Goal: Transaction & Acquisition: Obtain resource

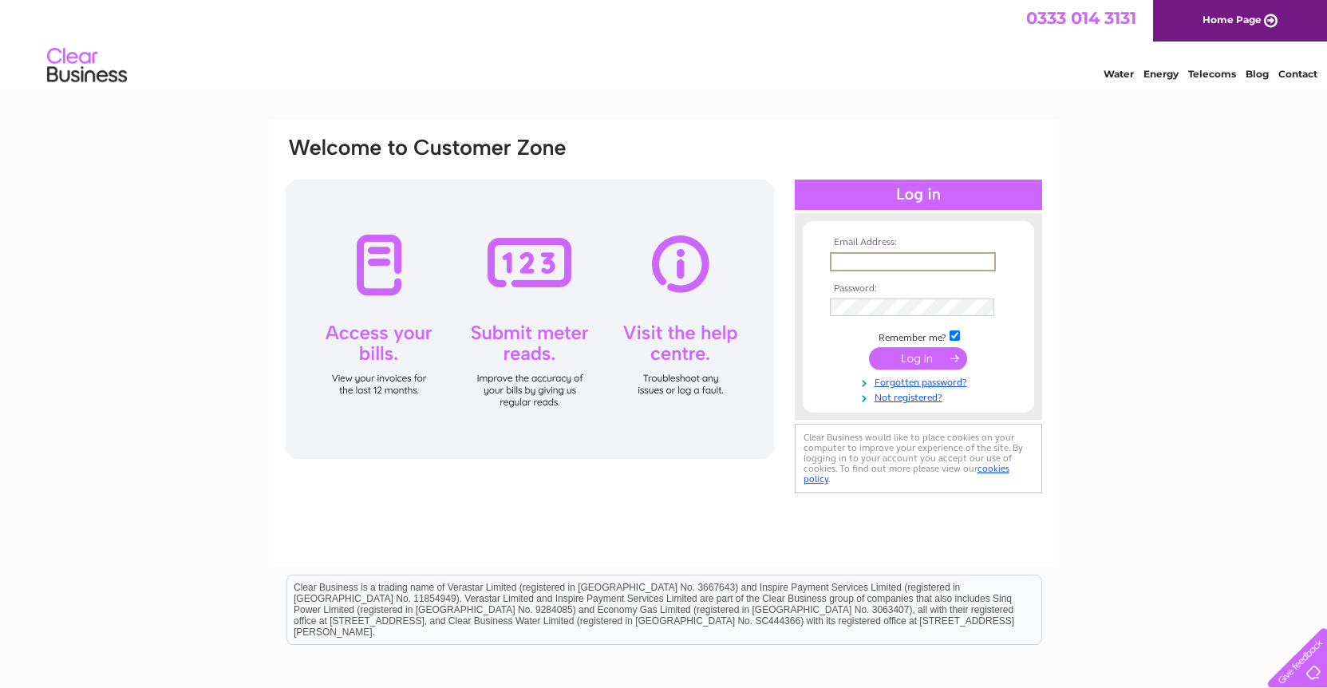
click at [861, 256] on input "text" at bounding box center [913, 261] width 166 height 19
type input "dorothy@cuttingedgeltd.co.uk"
click at [869, 347] on input "submit" at bounding box center [918, 358] width 98 height 22
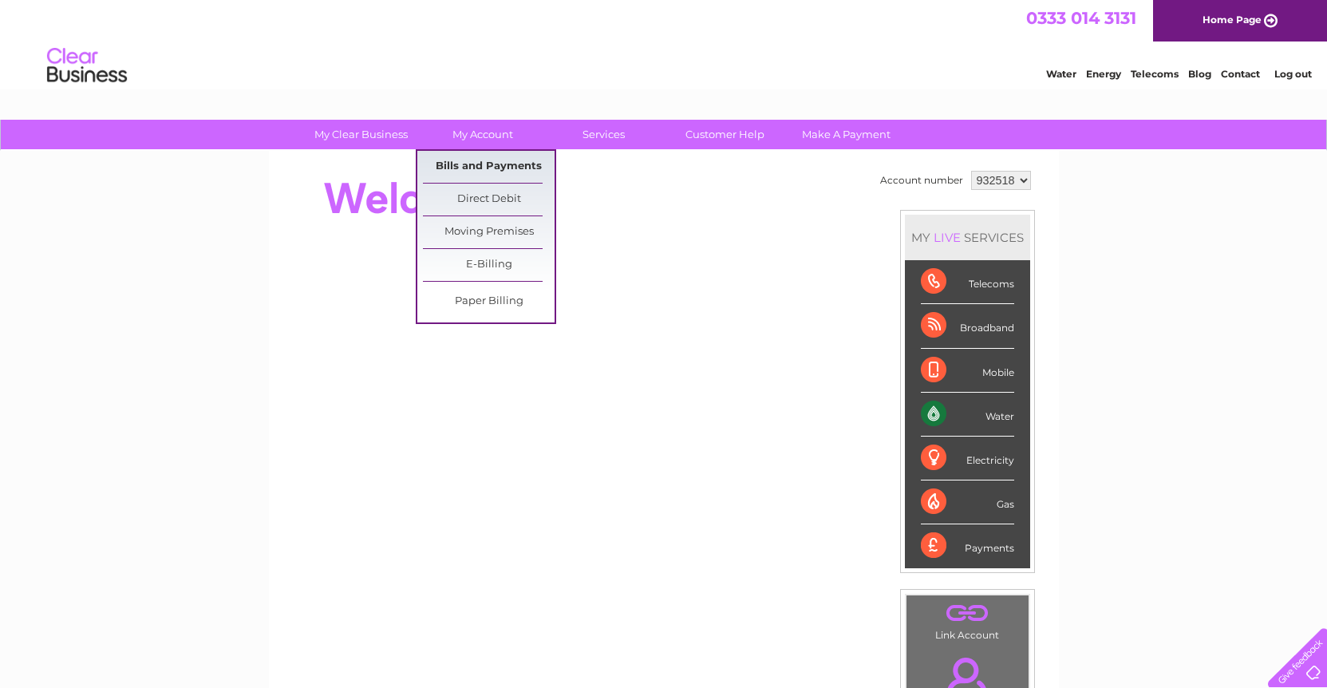
click at [488, 161] on link "Bills and Payments" at bounding box center [489, 167] width 132 height 32
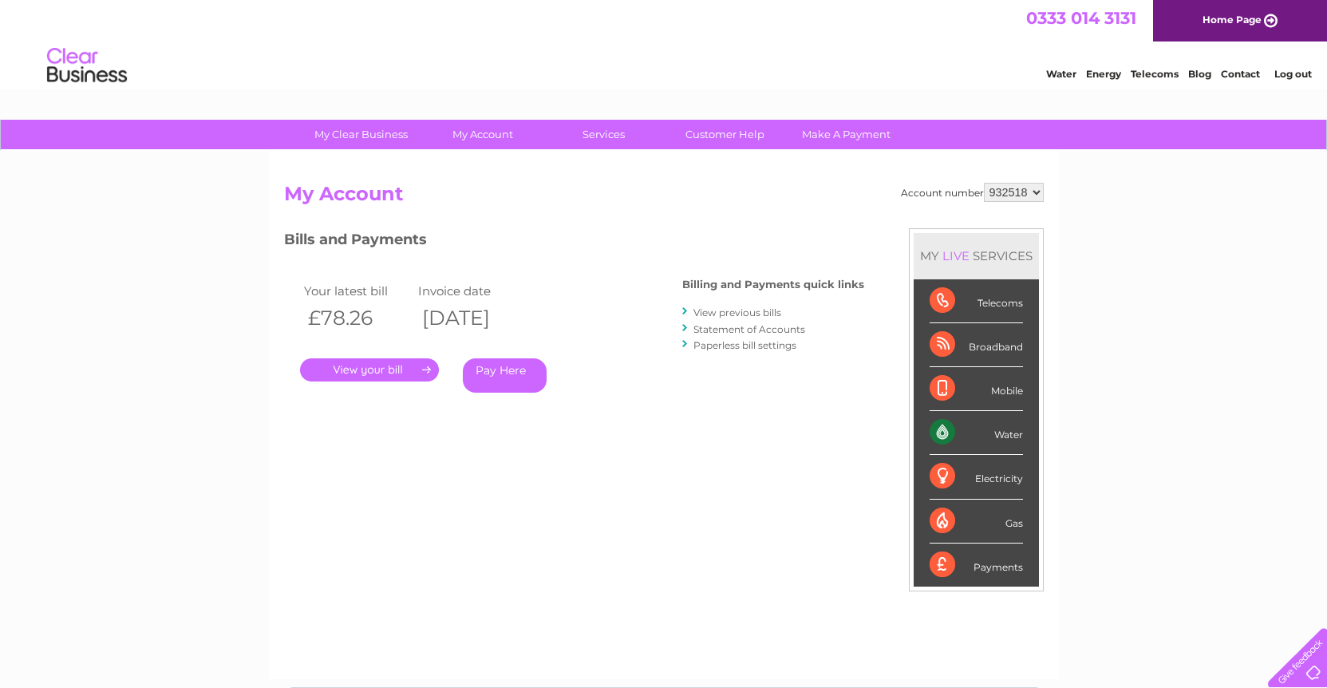
click at [402, 368] on link "." at bounding box center [369, 369] width 139 height 23
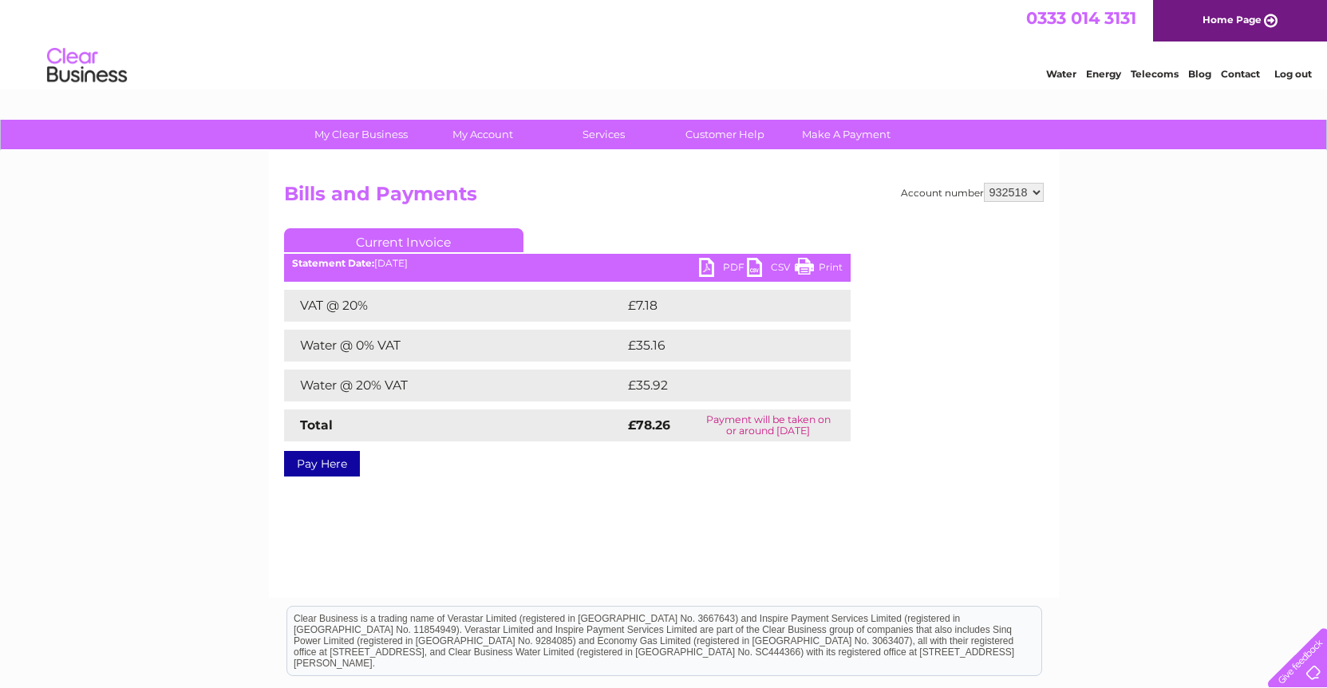
click at [725, 260] on link "PDF" at bounding box center [723, 269] width 48 height 23
click at [1295, 73] on link "Log out" at bounding box center [1294, 74] width 38 height 12
